Goal: Task Accomplishment & Management: Use online tool/utility

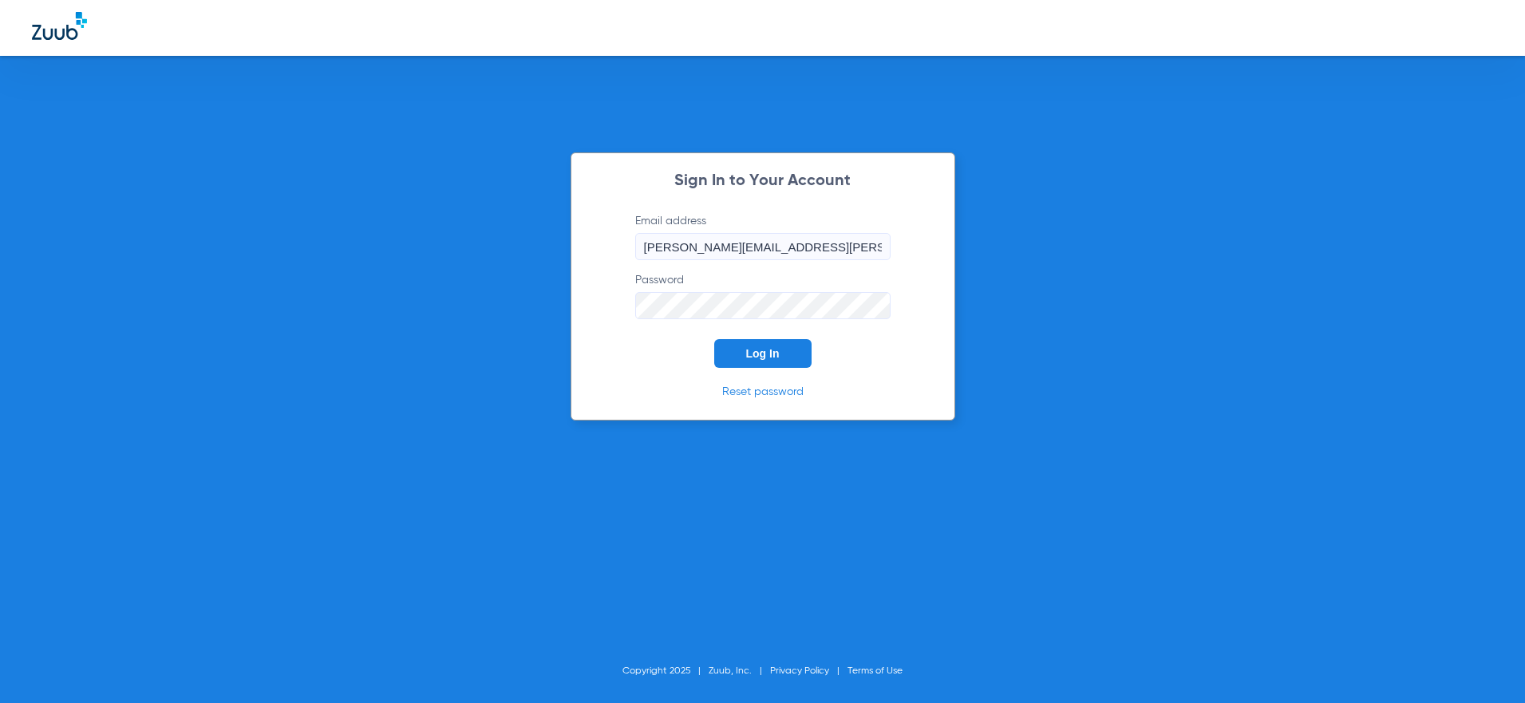
click at [781, 353] on button "Log In" at bounding box center [762, 353] width 97 height 29
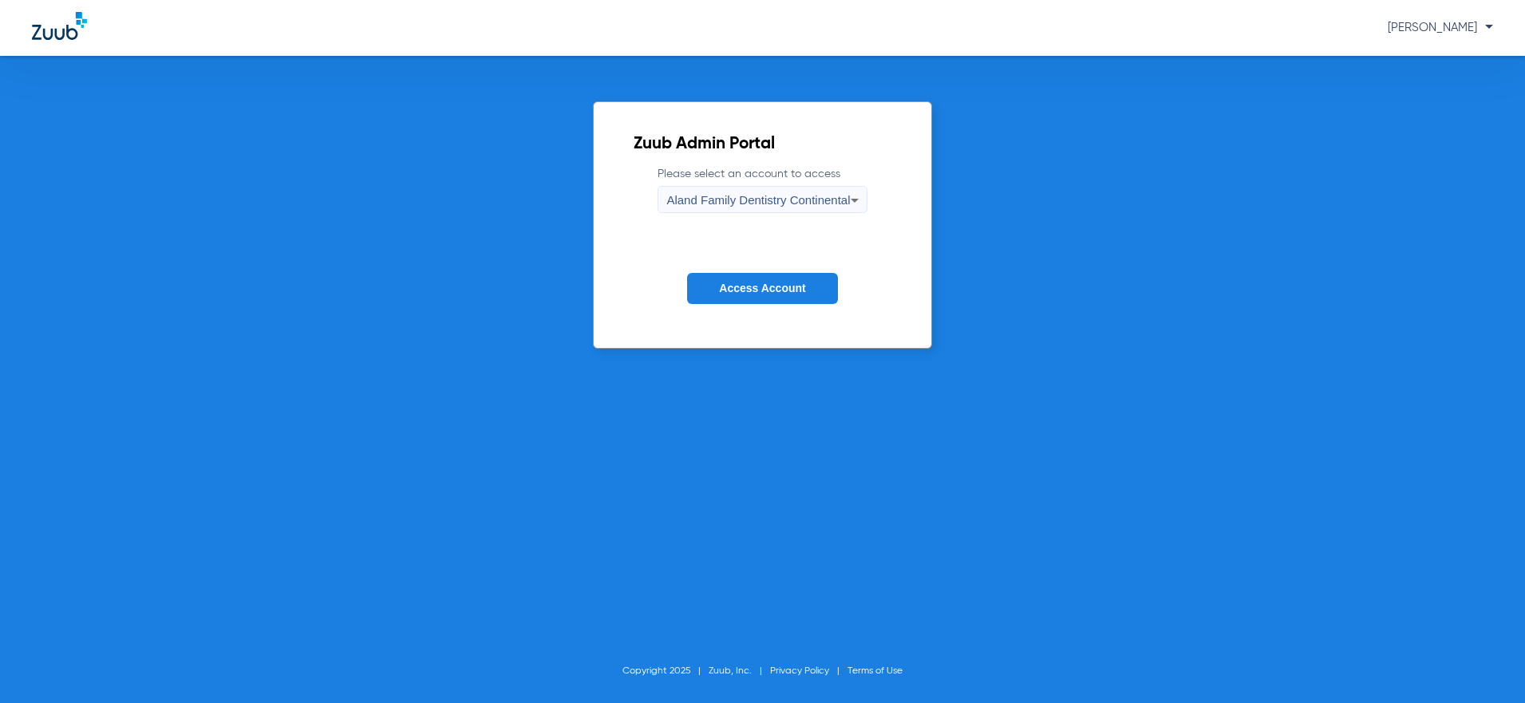
click at [776, 208] on div "Aland Family Dentistry Continental" at bounding box center [758, 200] width 184 height 27
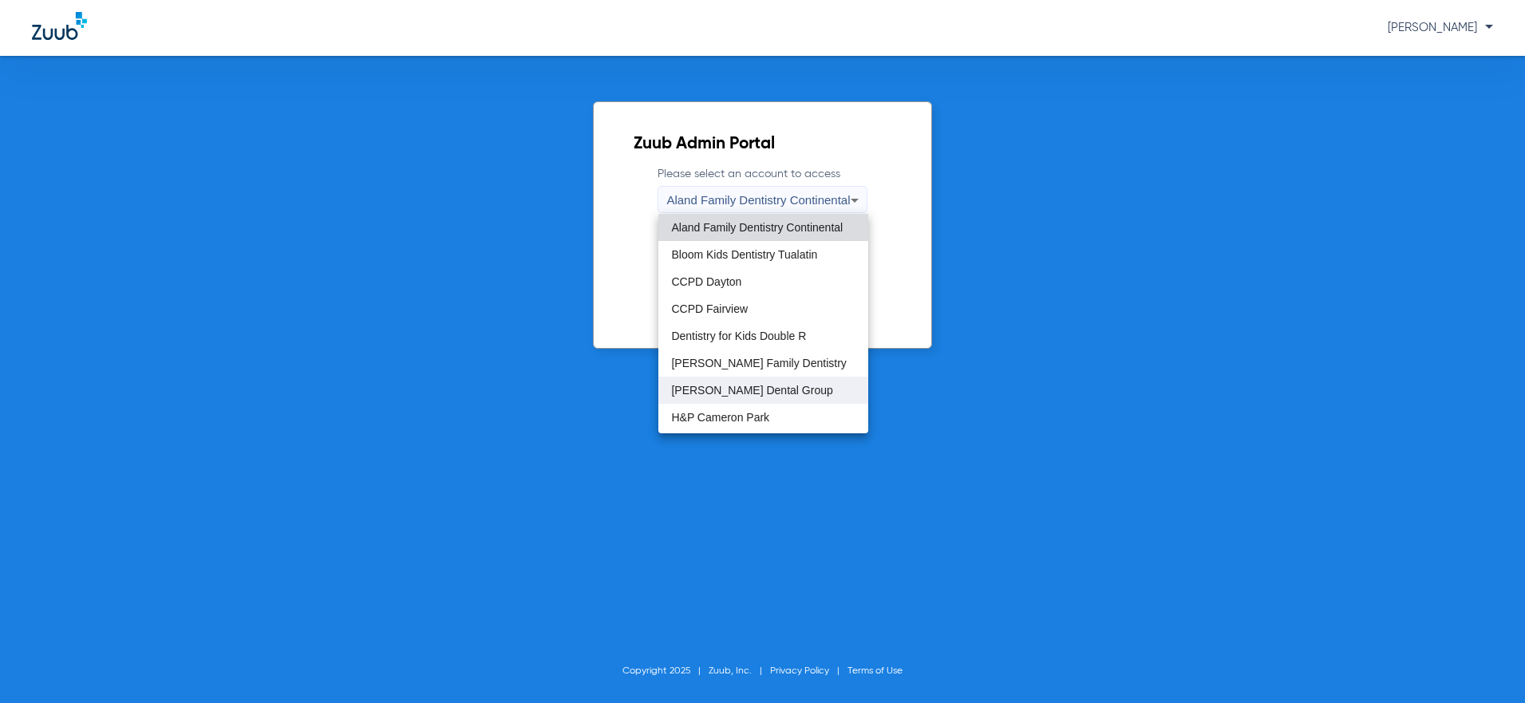
click at [744, 389] on span "[PERSON_NAME] Dental Group" at bounding box center [751, 390] width 161 height 11
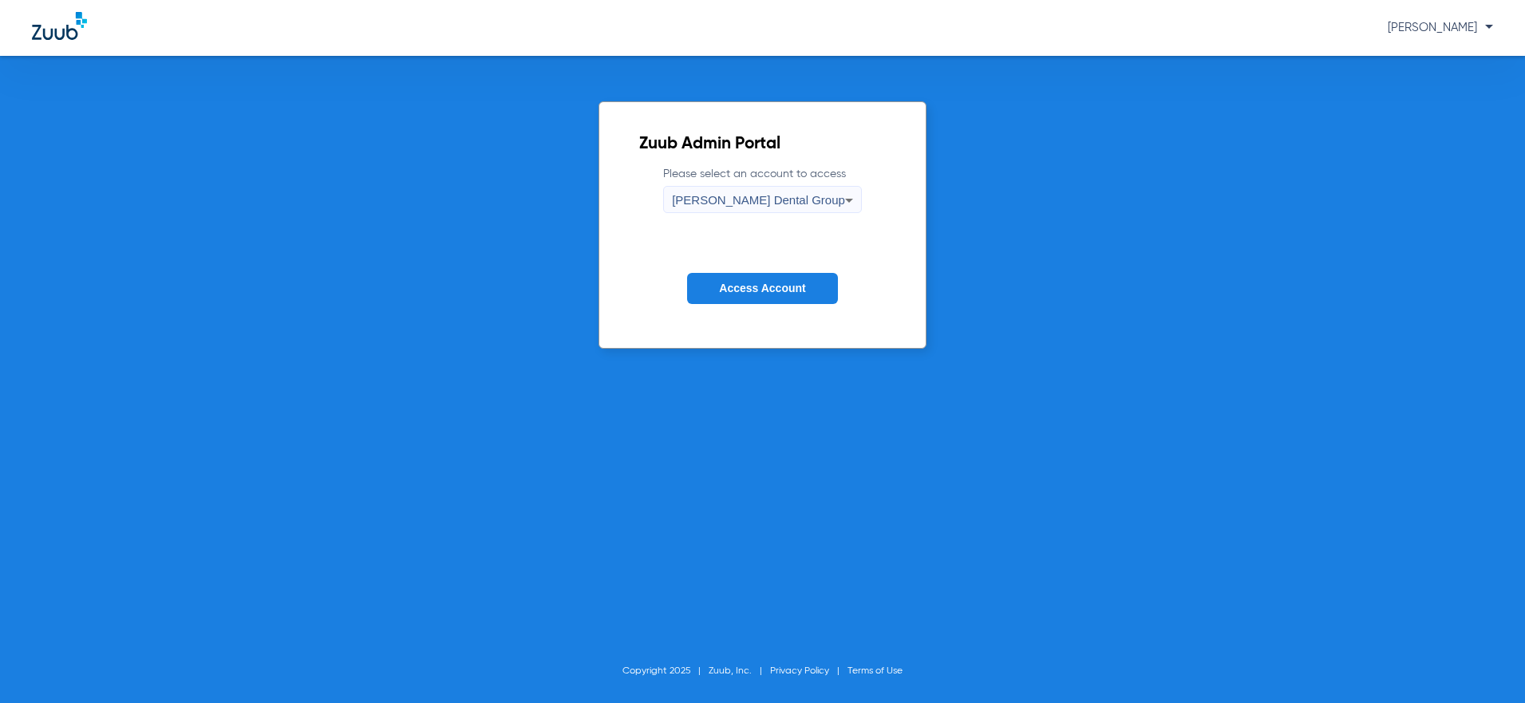
click at [760, 284] on span "Access Account" at bounding box center [762, 288] width 86 height 13
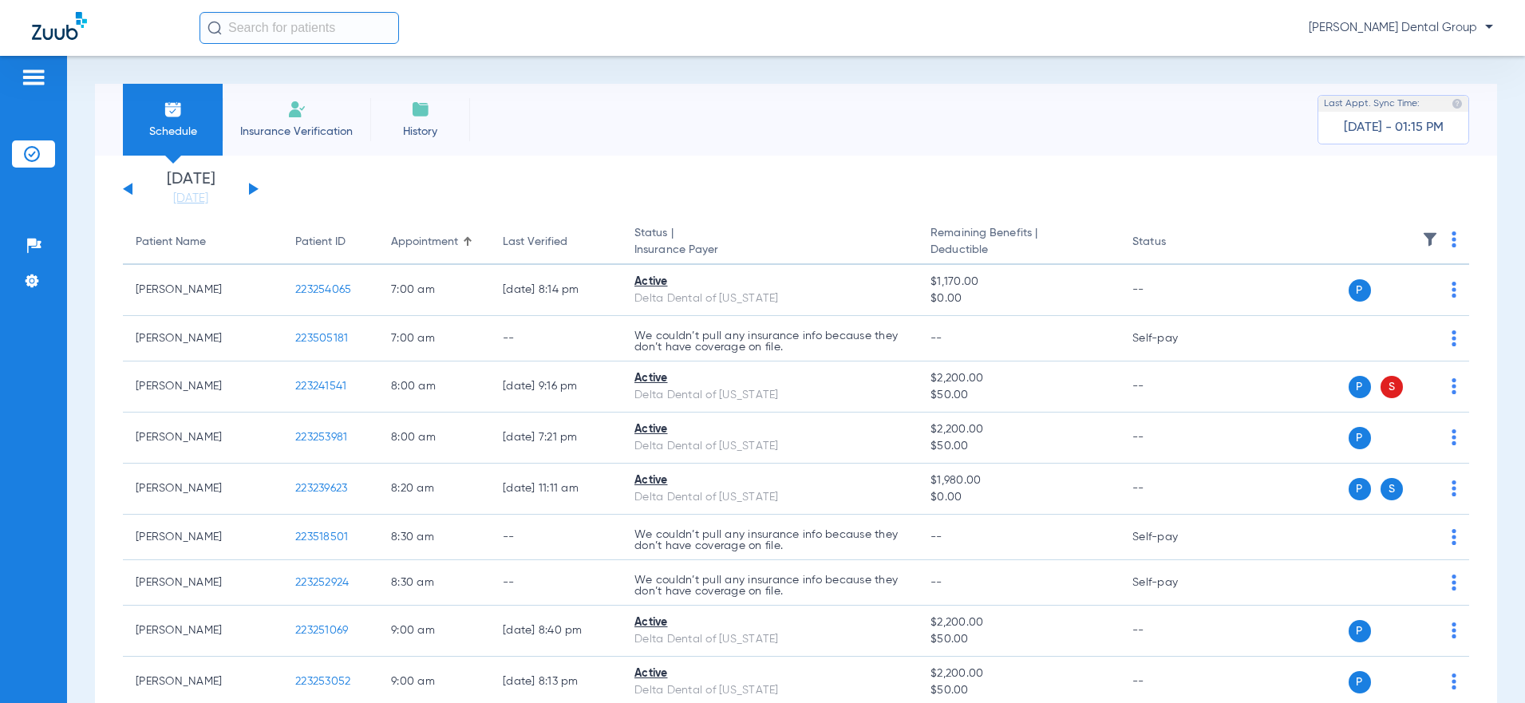
click at [254, 187] on button at bounding box center [254, 189] width 10 height 12
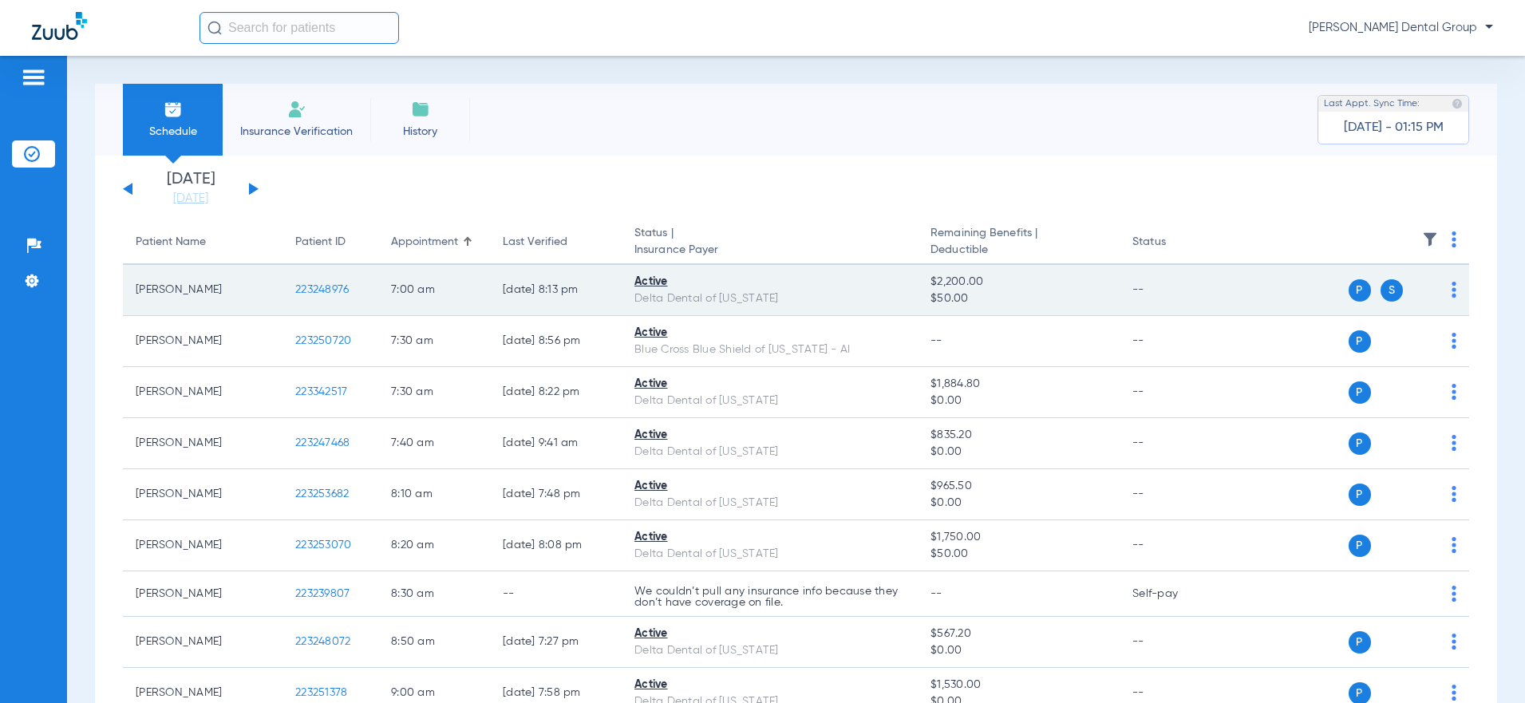
click at [1452, 284] on img at bounding box center [1454, 290] width 5 height 16
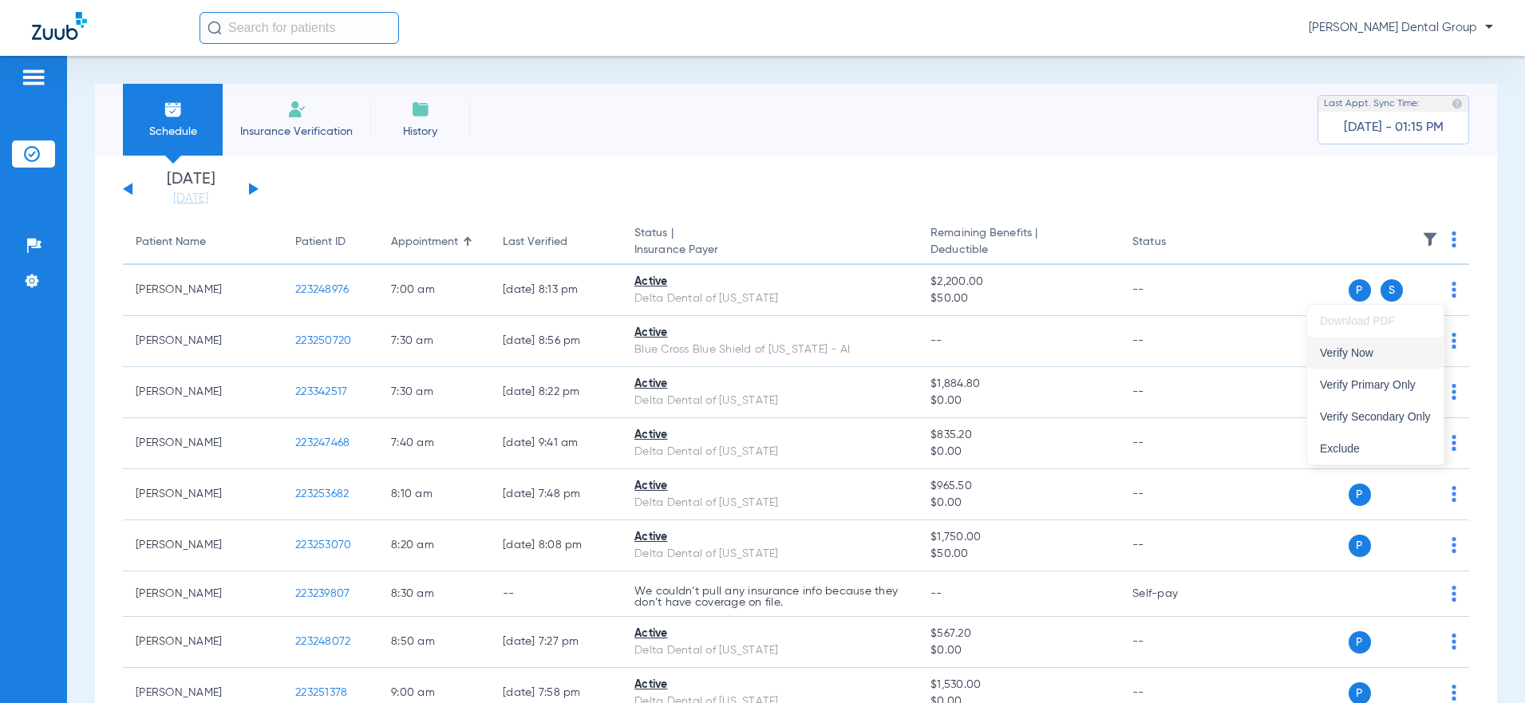
click at [1388, 354] on span "Verify Now" at bounding box center [1375, 352] width 111 height 11
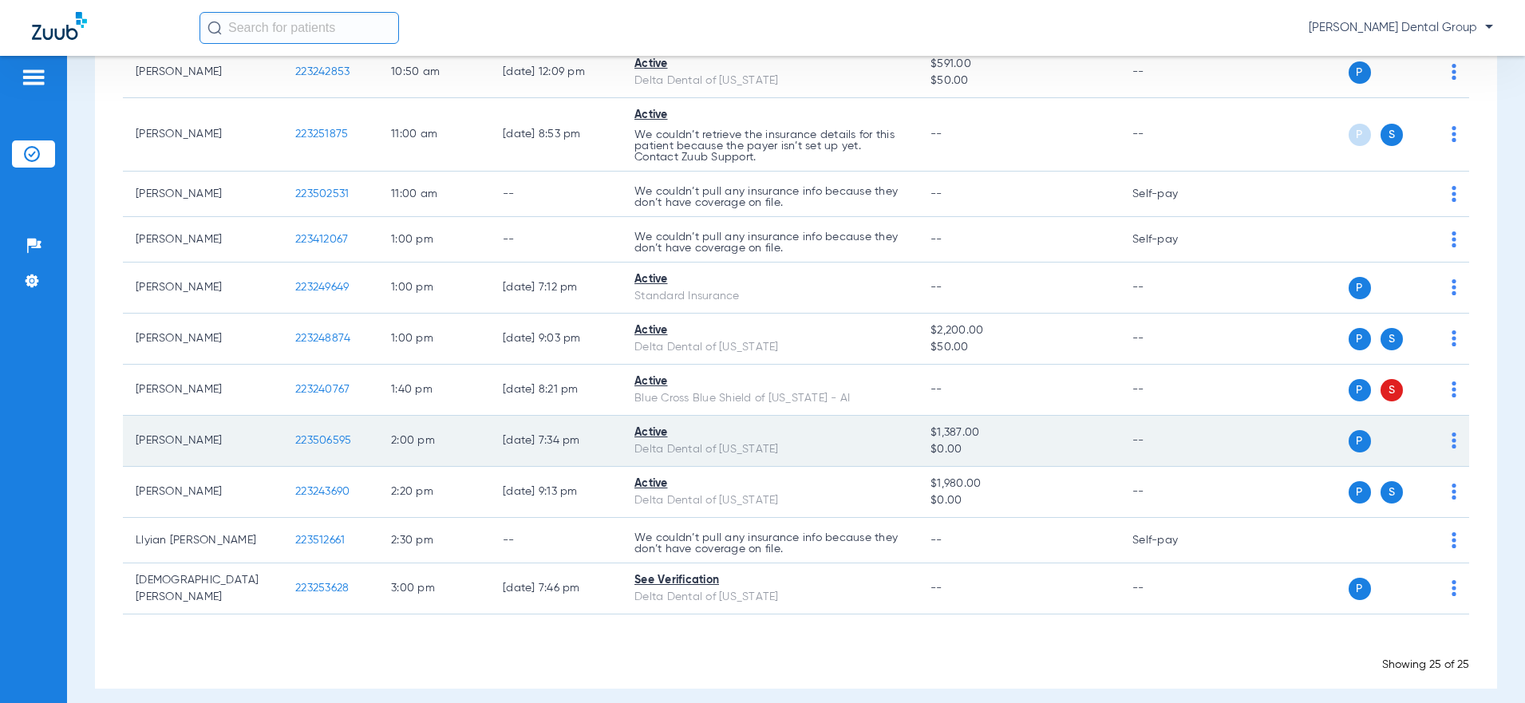
scroll to position [941, 0]
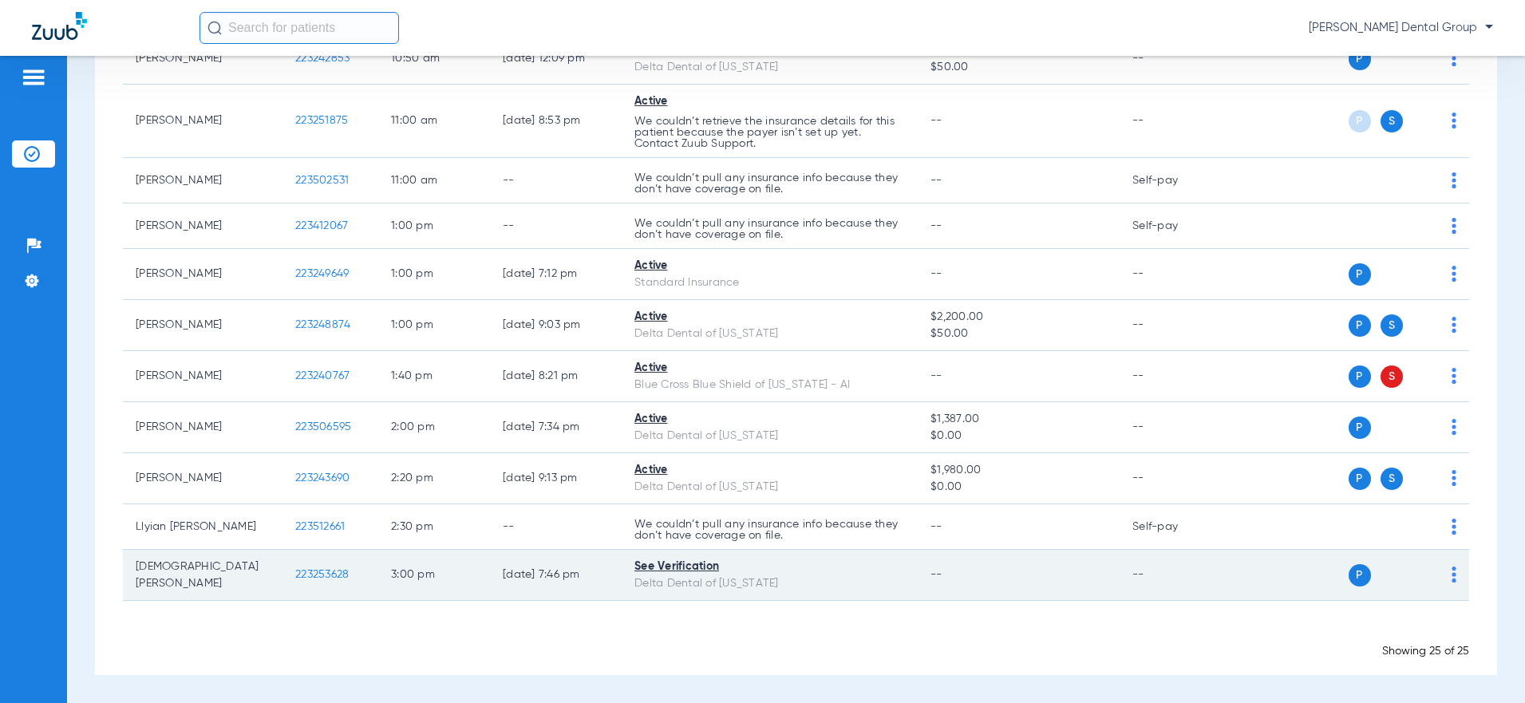
click at [1443, 579] on td "P S" at bounding box center [1348, 575] width 242 height 51
click at [1452, 579] on img at bounding box center [1454, 575] width 5 height 16
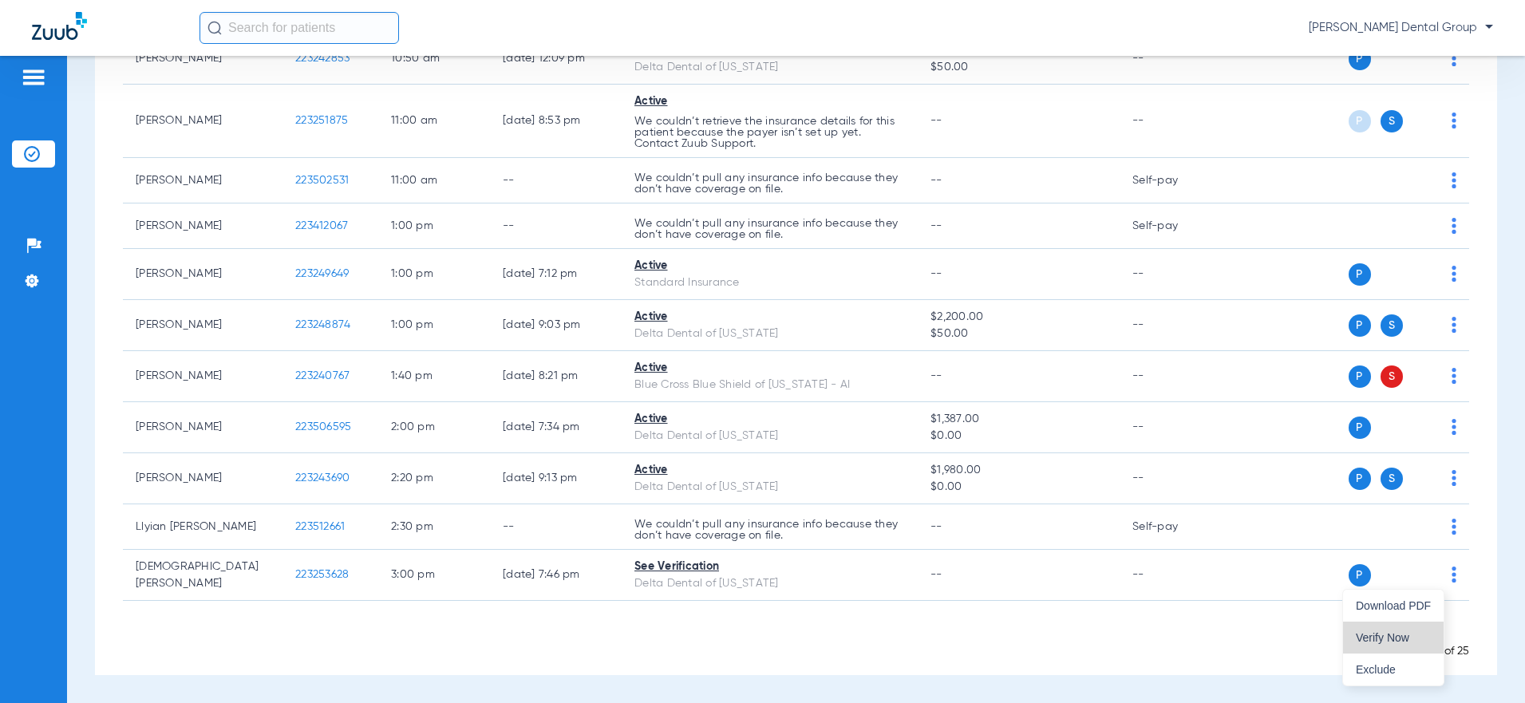
click at [1393, 626] on button "Verify Now" at bounding box center [1393, 638] width 101 height 32
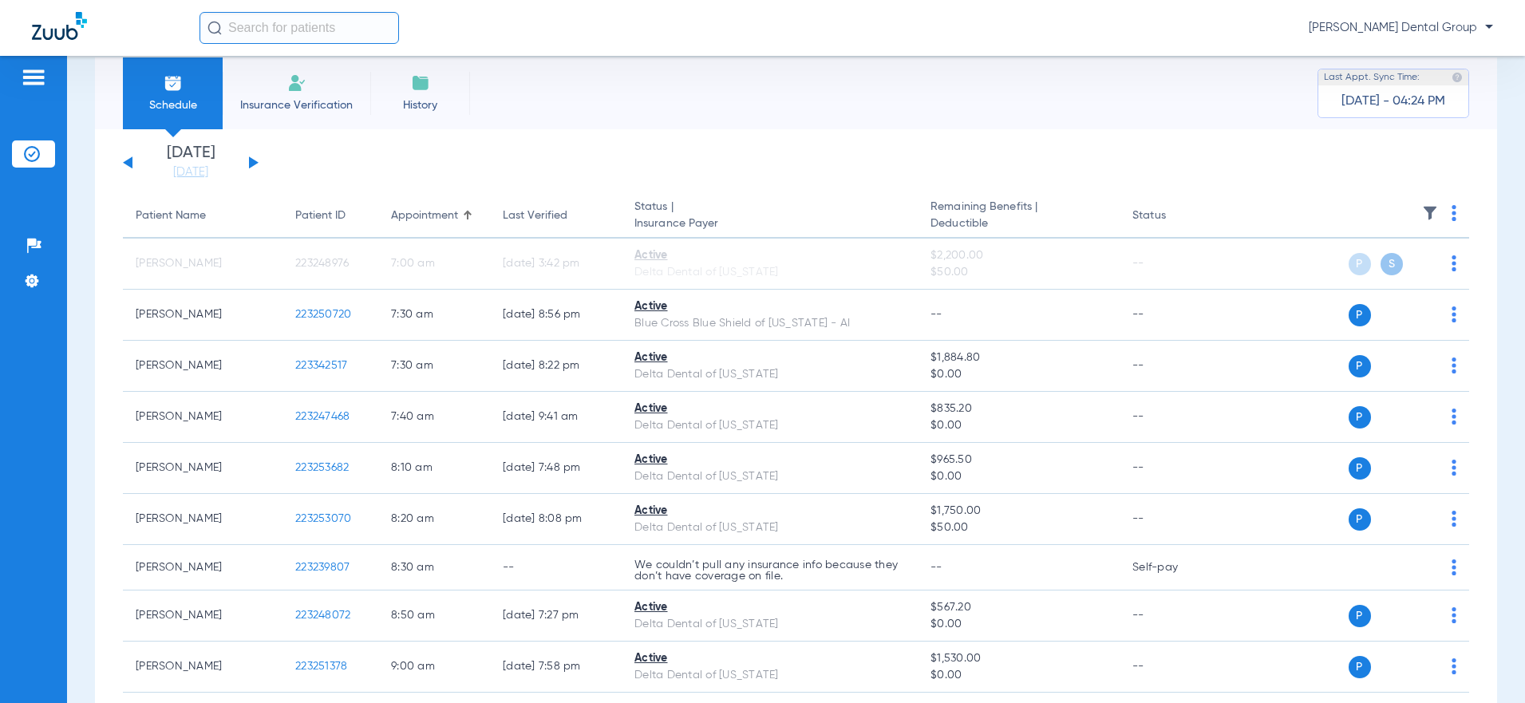
scroll to position [0, 0]
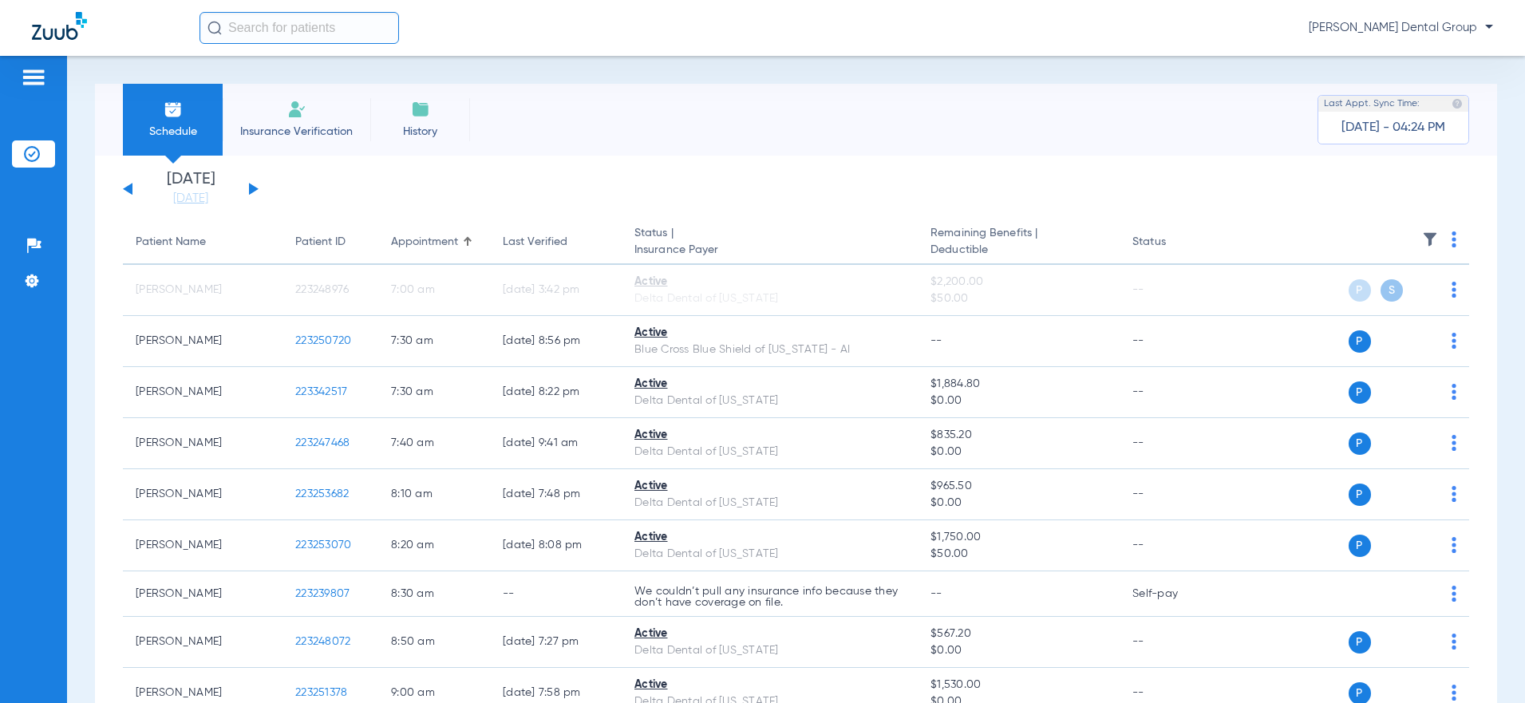
click at [255, 190] on button at bounding box center [254, 189] width 10 height 12
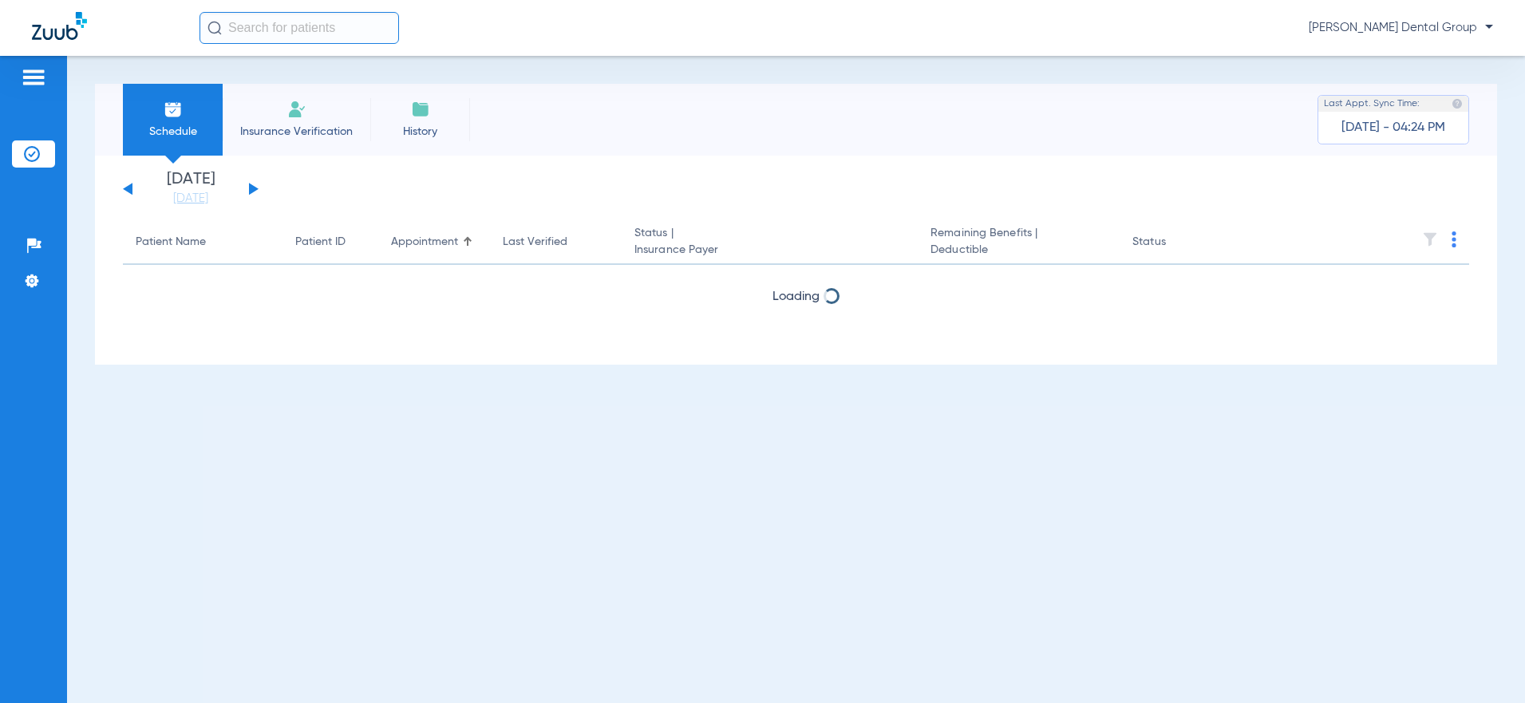
click at [255, 190] on button at bounding box center [254, 189] width 10 height 12
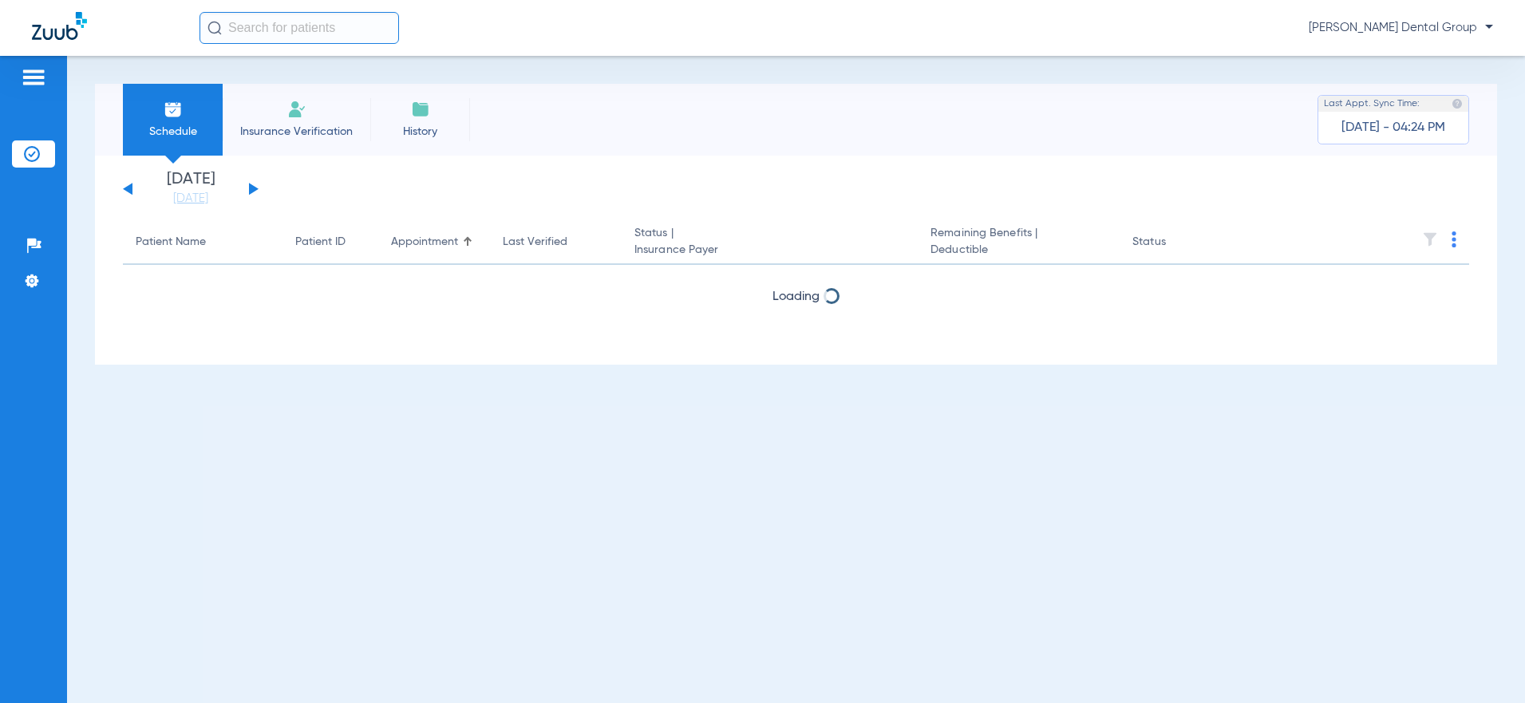
click at [255, 190] on button at bounding box center [254, 189] width 10 height 12
